Goal: Task Accomplishment & Management: Use online tool/utility

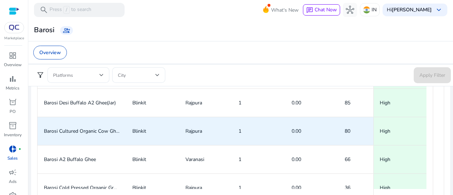
scroll to position [482, 0]
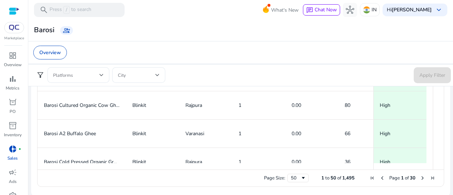
click at [188, 49] on app-sa-custom-tab "Overview" at bounding box center [240, 53] width 415 height 14
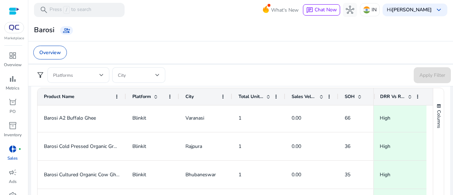
scroll to position [0, 0]
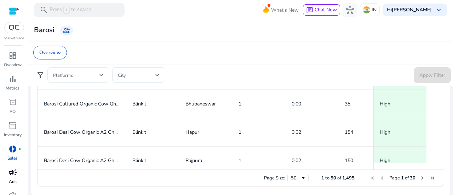
click at [7, 169] on div "campaign" at bounding box center [13, 172] width 20 height 11
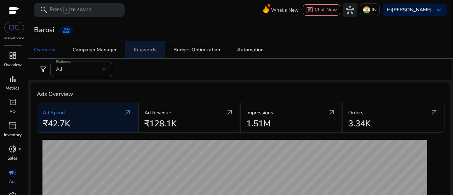
click at [142, 50] on div "Keywords" at bounding box center [145, 49] width 23 height 5
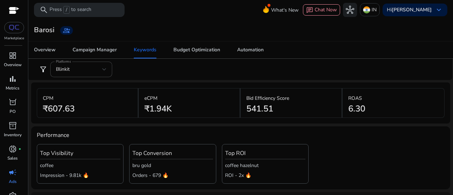
scroll to position [0, 137]
